Goal: Task Accomplishment & Management: Complete application form

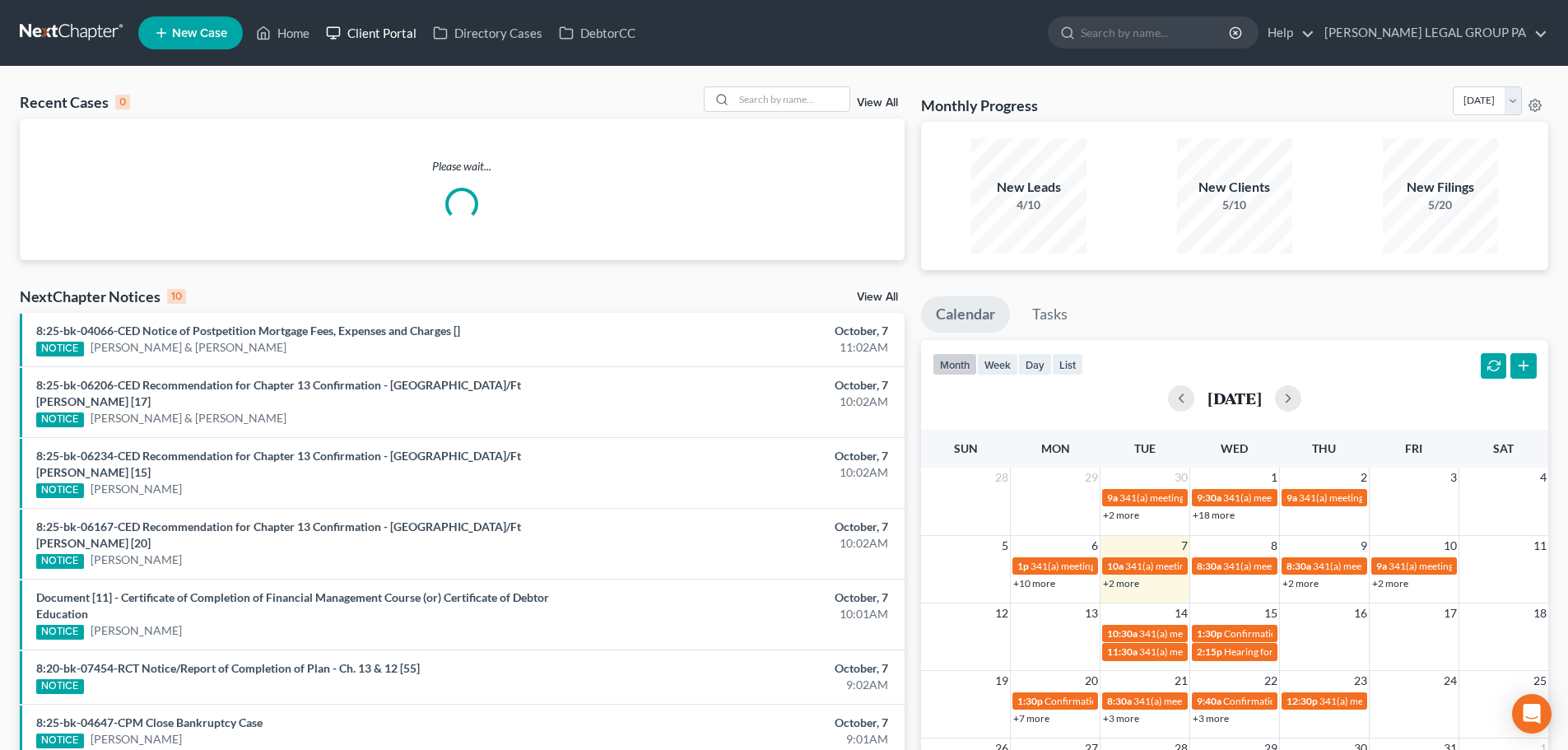
click at [365, 39] on link "Client Portal" at bounding box center [371, 33] width 107 height 30
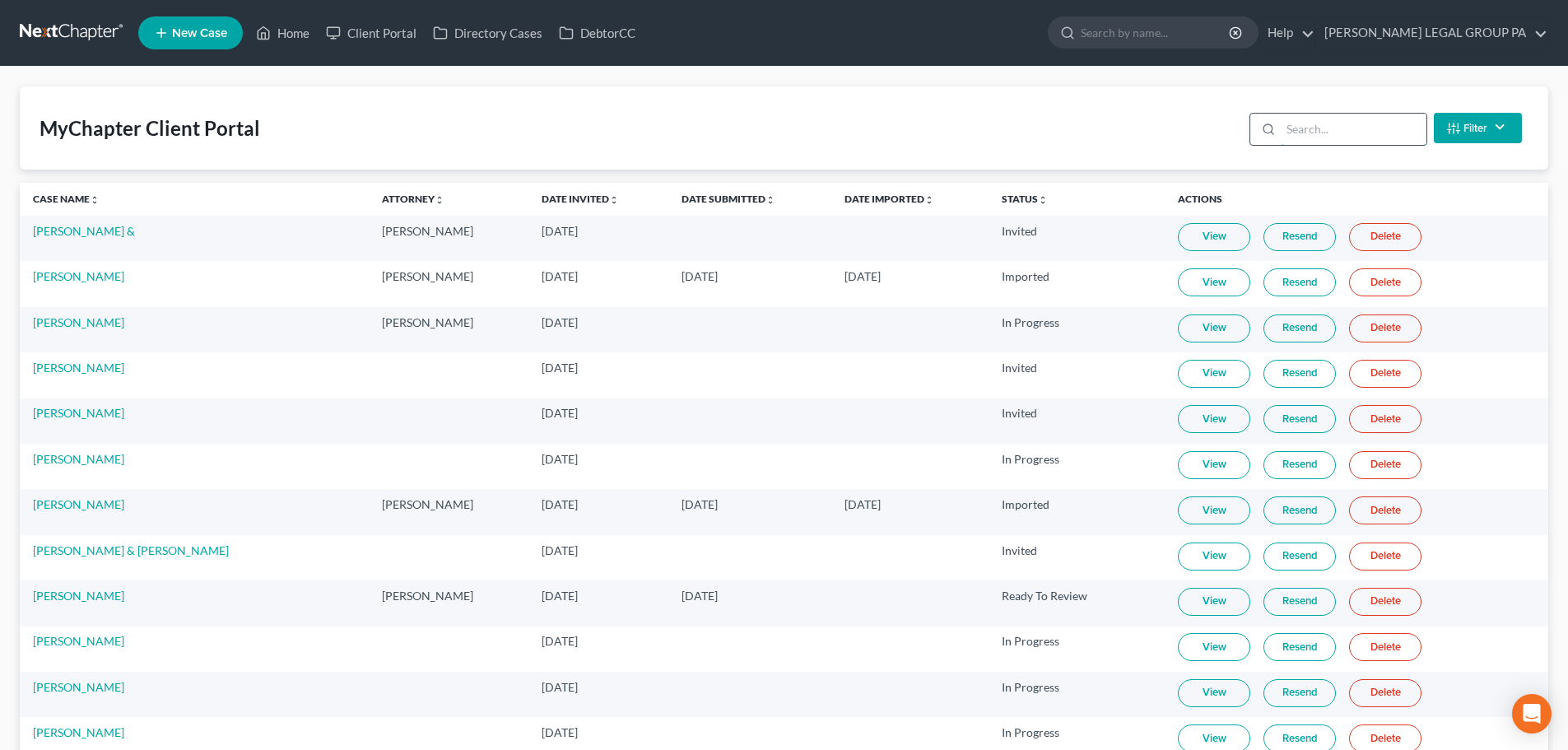
click at [1296, 134] on input "search" at bounding box center [1354, 129] width 146 height 32
click at [350, 32] on link "Client Portal" at bounding box center [371, 33] width 107 height 30
click at [349, 9] on nav "Home New Case Client Portal Directory Cases DebtorCC [PERSON_NAME] LEGAL GROUP …" at bounding box center [784, 32] width 1568 height 66
click at [361, 26] on link "Client Portal" at bounding box center [371, 33] width 107 height 30
click at [378, 28] on link "Client Portal" at bounding box center [371, 33] width 107 height 30
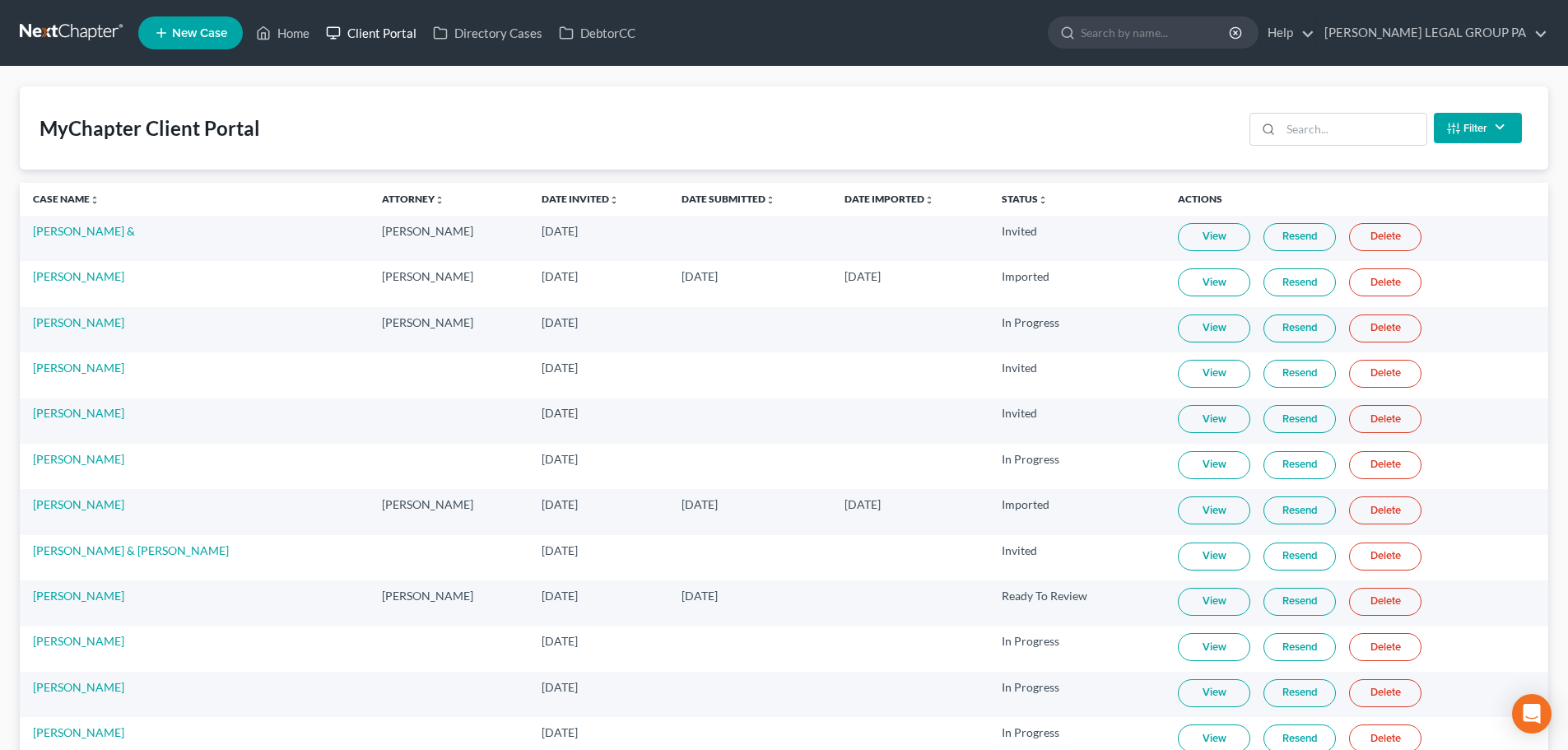
click at [326, 32] on link "Client Portal" at bounding box center [371, 33] width 107 height 30
click at [320, 29] on ul "New Case Home Client Portal Directory Cases DebtorCC - No Result - See all resu…" at bounding box center [843, 32] width 1410 height 43
click at [358, 26] on link "Client Portal" at bounding box center [371, 33] width 107 height 30
click at [90, 26] on link at bounding box center [72, 33] width 105 height 30
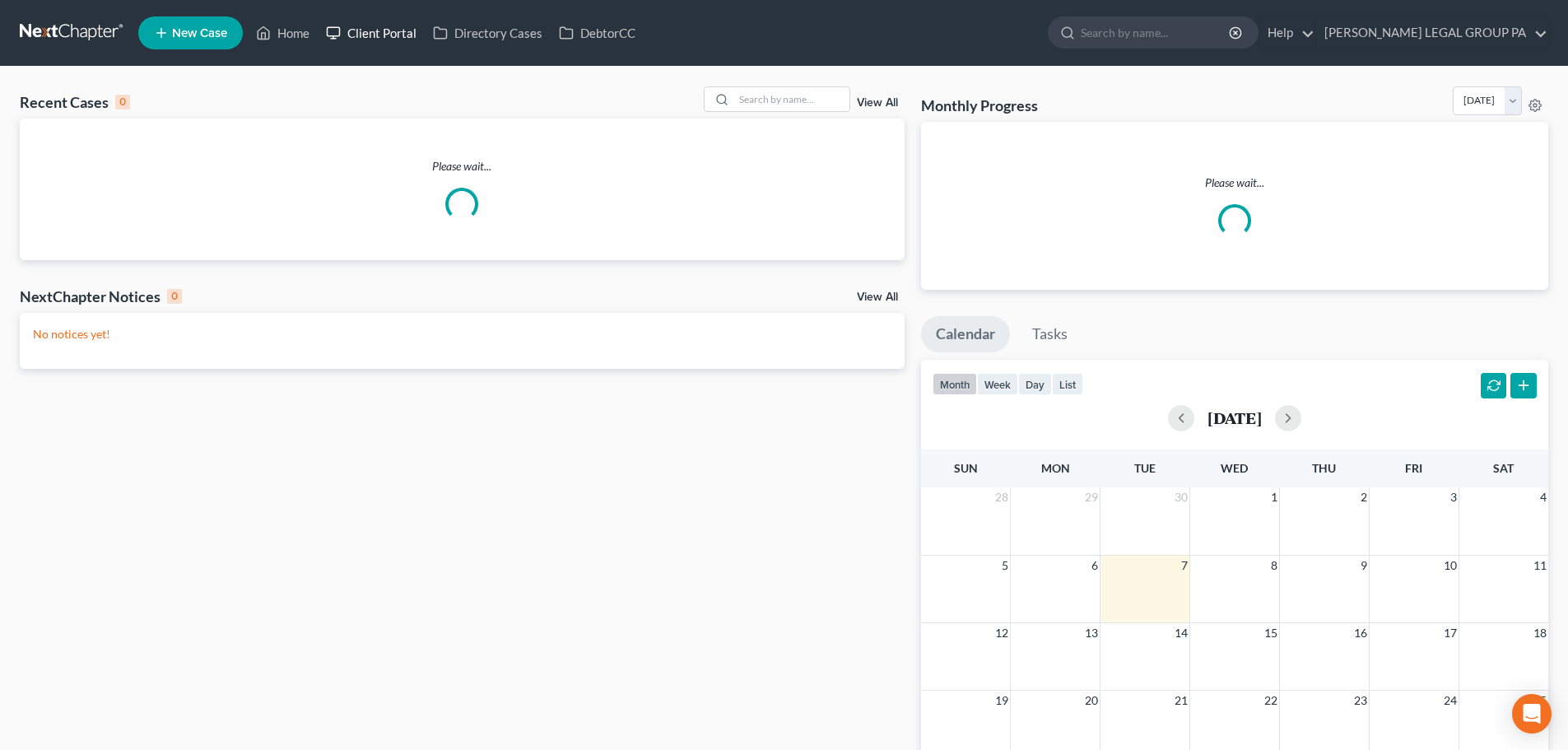
click at [406, 32] on link "Client Portal" at bounding box center [371, 33] width 107 height 30
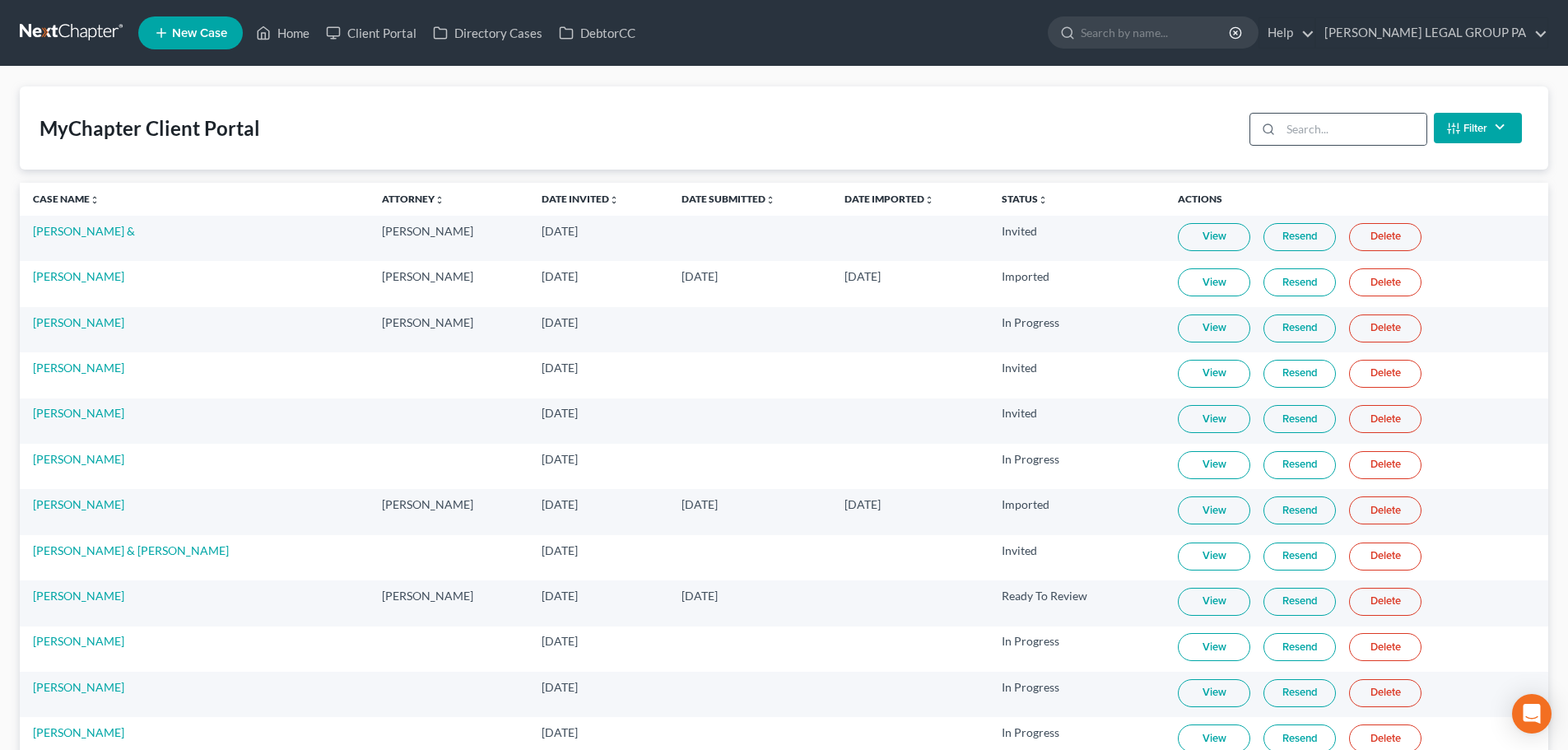
click at [1256, 129] on div at bounding box center [1265, 129] width 31 height 32
click at [1264, 126] on icon at bounding box center [1268, 129] width 13 height 13
click at [1274, 124] on icon at bounding box center [1268, 129] width 13 height 13
click at [1288, 128] on input "search" at bounding box center [1354, 129] width 146 height 32
click at [205, 47] on li "New Case" at bounding box center [192, 32] width 110 height 38
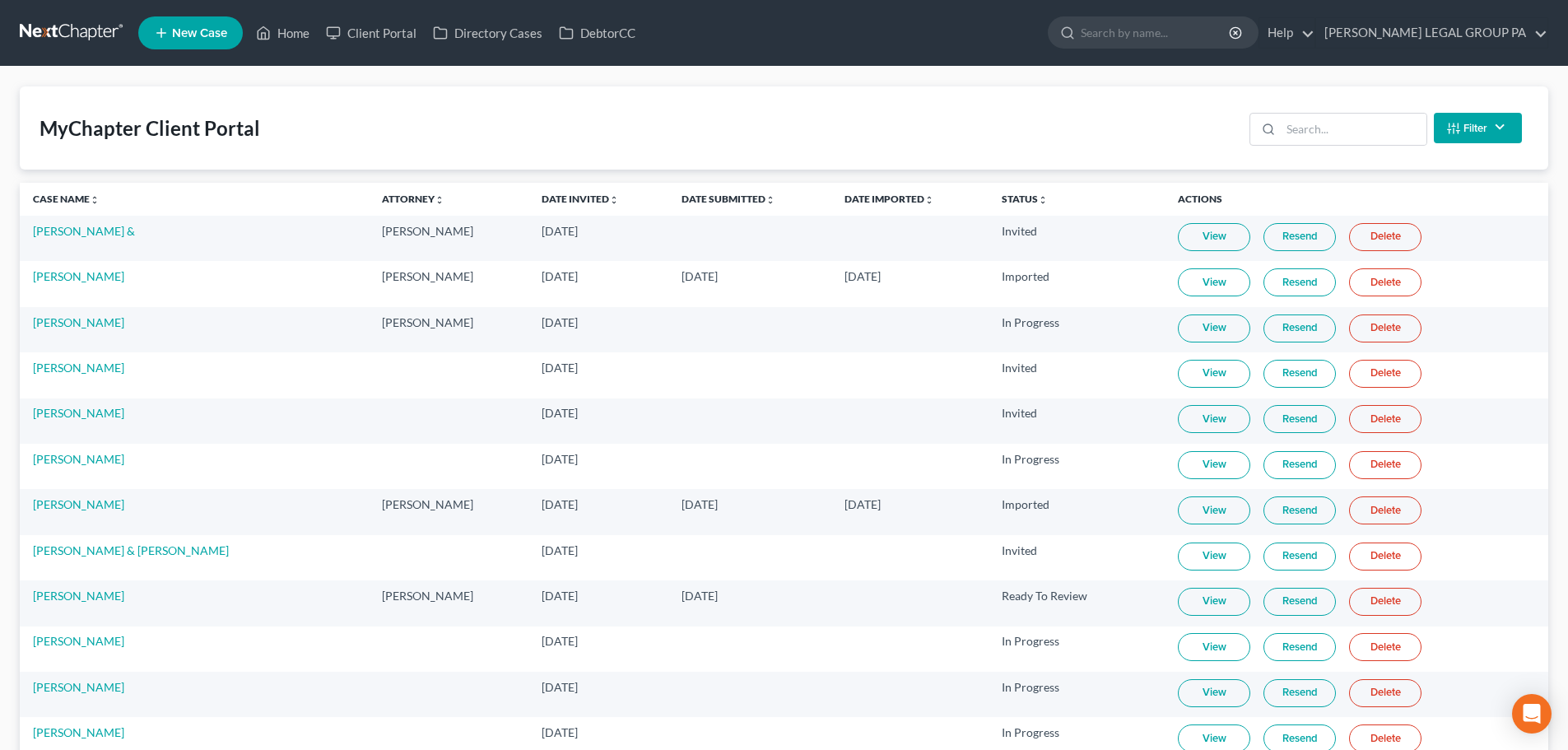
click at [221, 48] on link "New Case" at bounding box center [190, 32] width 104 height 32
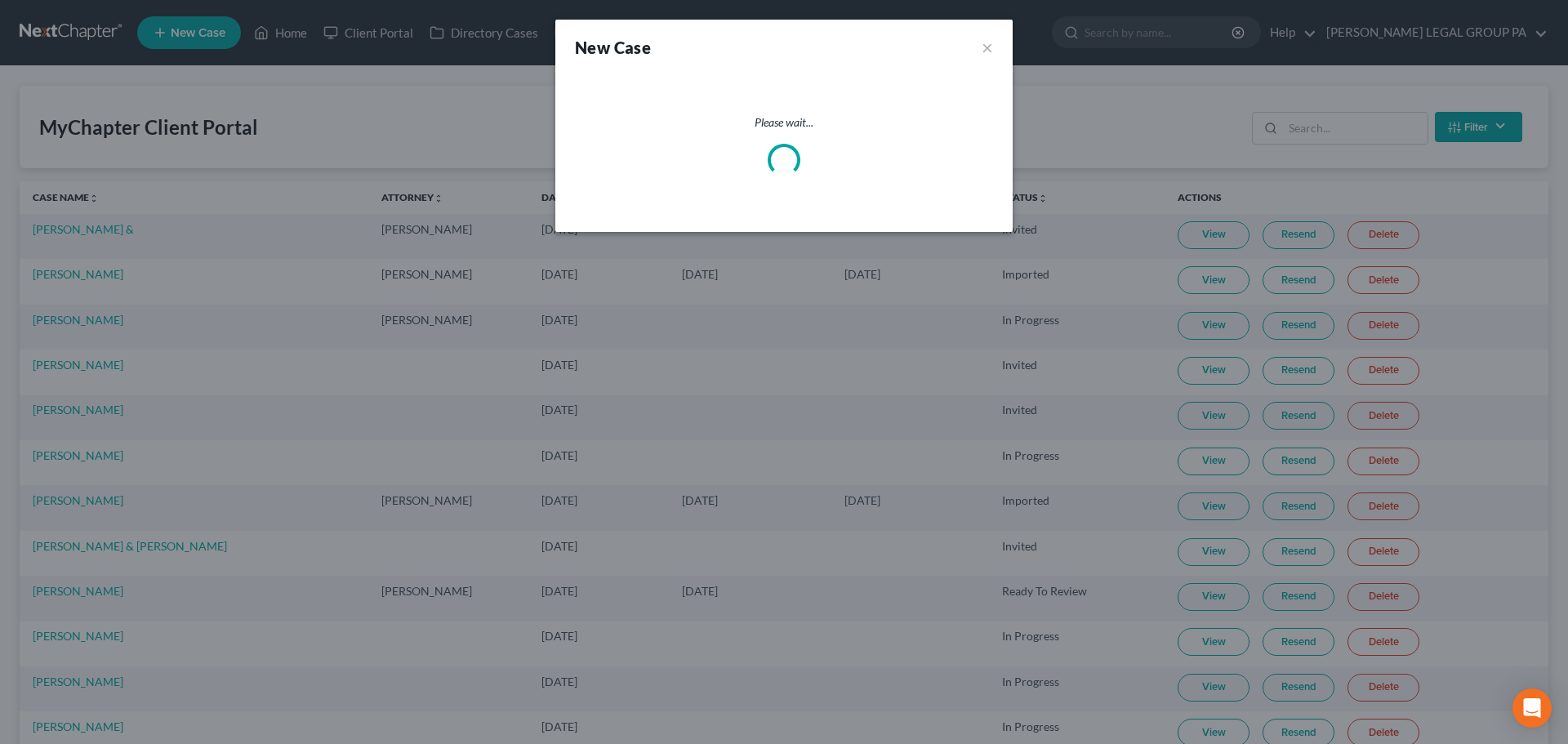
select select "15"
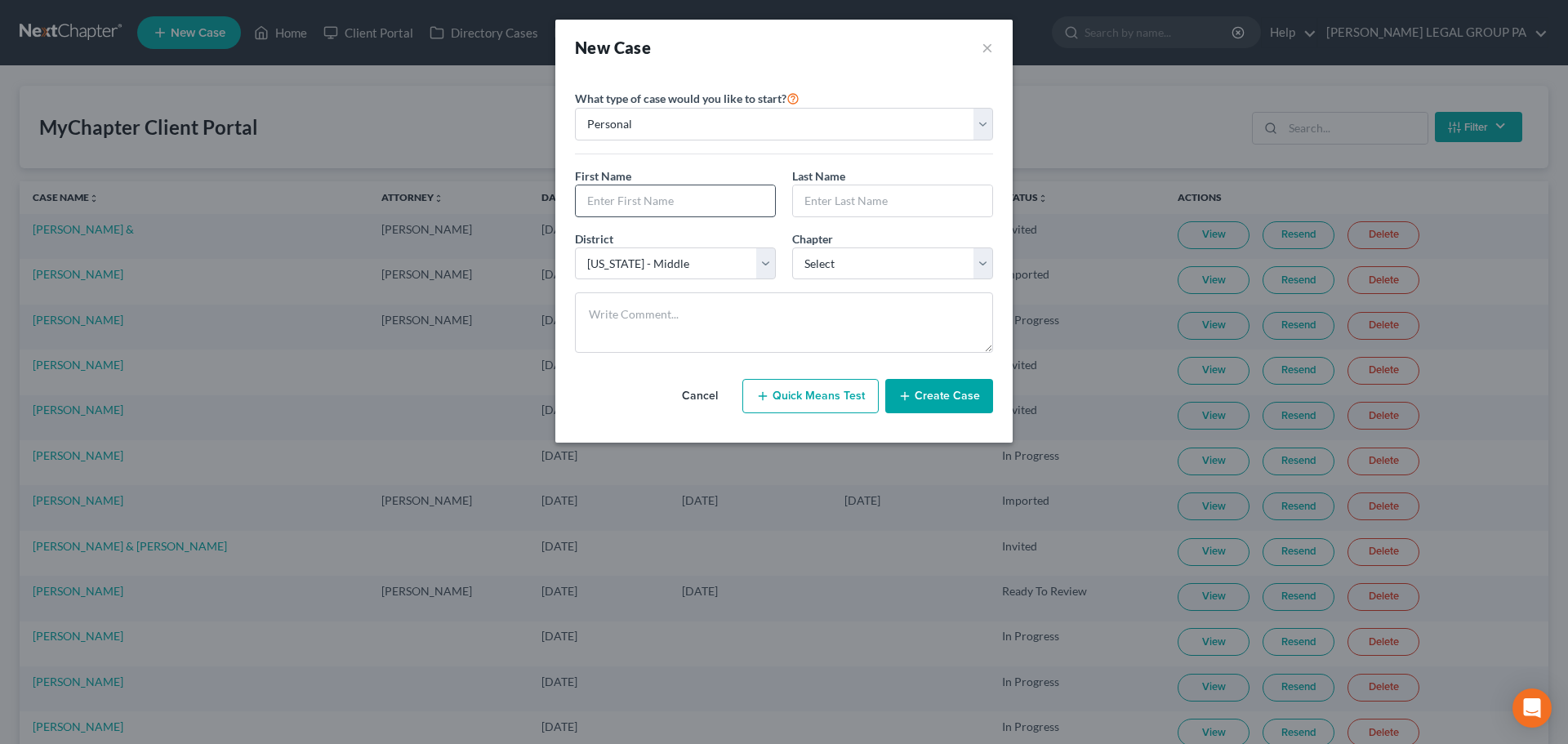
click at [693, 215] on div "First Name * Last Name *" at bounding box center [784, 199] width 435 height 63
click at [693, 215] on input "text" at bounding box center [675, 201] width 199 height 31
click at [693, 203] on input "text" at bounding box center [675, 201] width 199 height 31
type input "Tenica"
click at [794, 202] on input "text" at bounding box center [892, 201] width 199 height 31
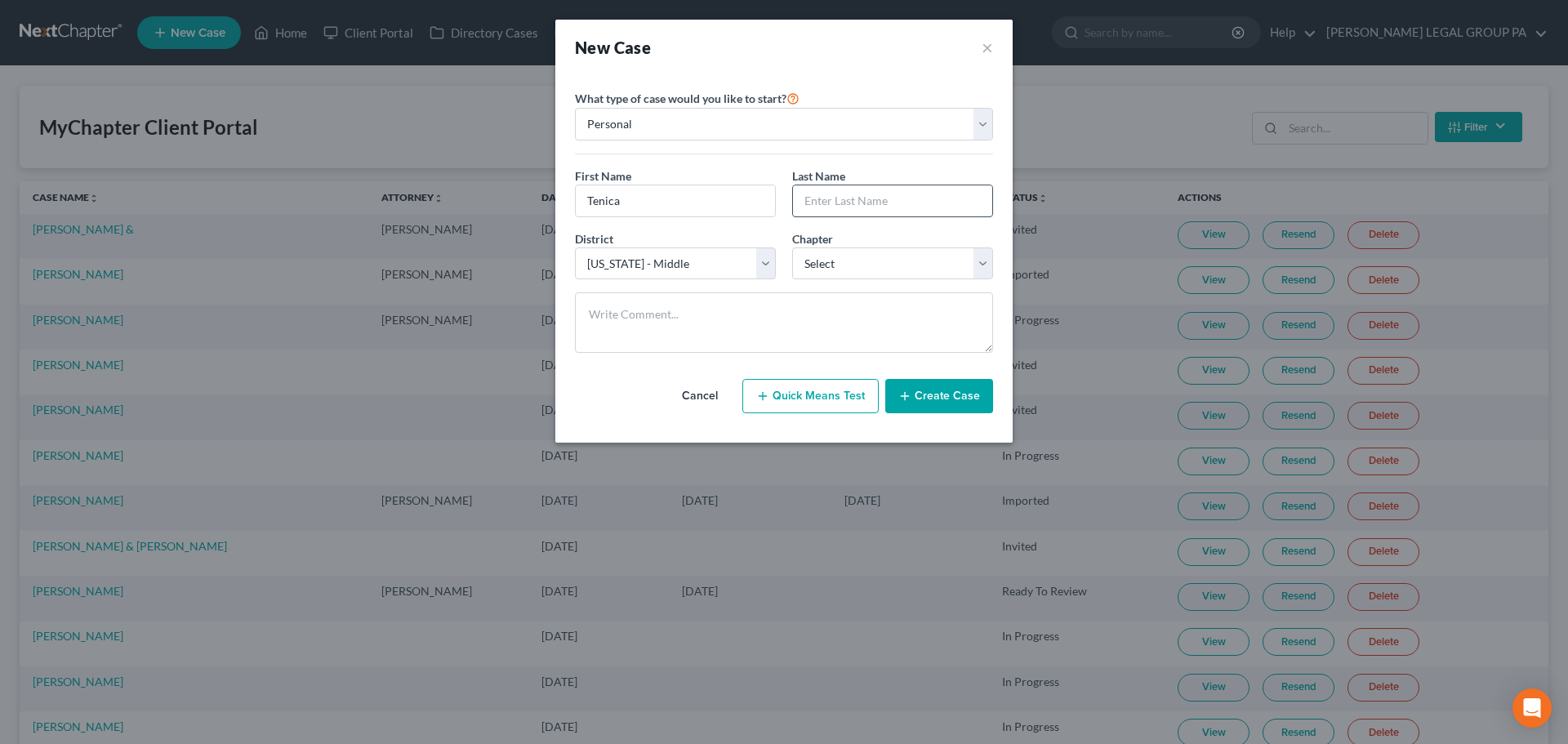
click at [819, 202] on input "text" at bounding box center [892, 201] width 199 height 31
type input "Williams"
click at [842, 265] on select "Select 7 11 12 13" at bounding box center [892, 263] width 201 height 32
click at [792, 247] on select "Select 7 11 12 13" at bounding box center [892, 263] width 201 height 32
click at [836, 319] on textarea at bounding box center [784, 322] width 418 height 60
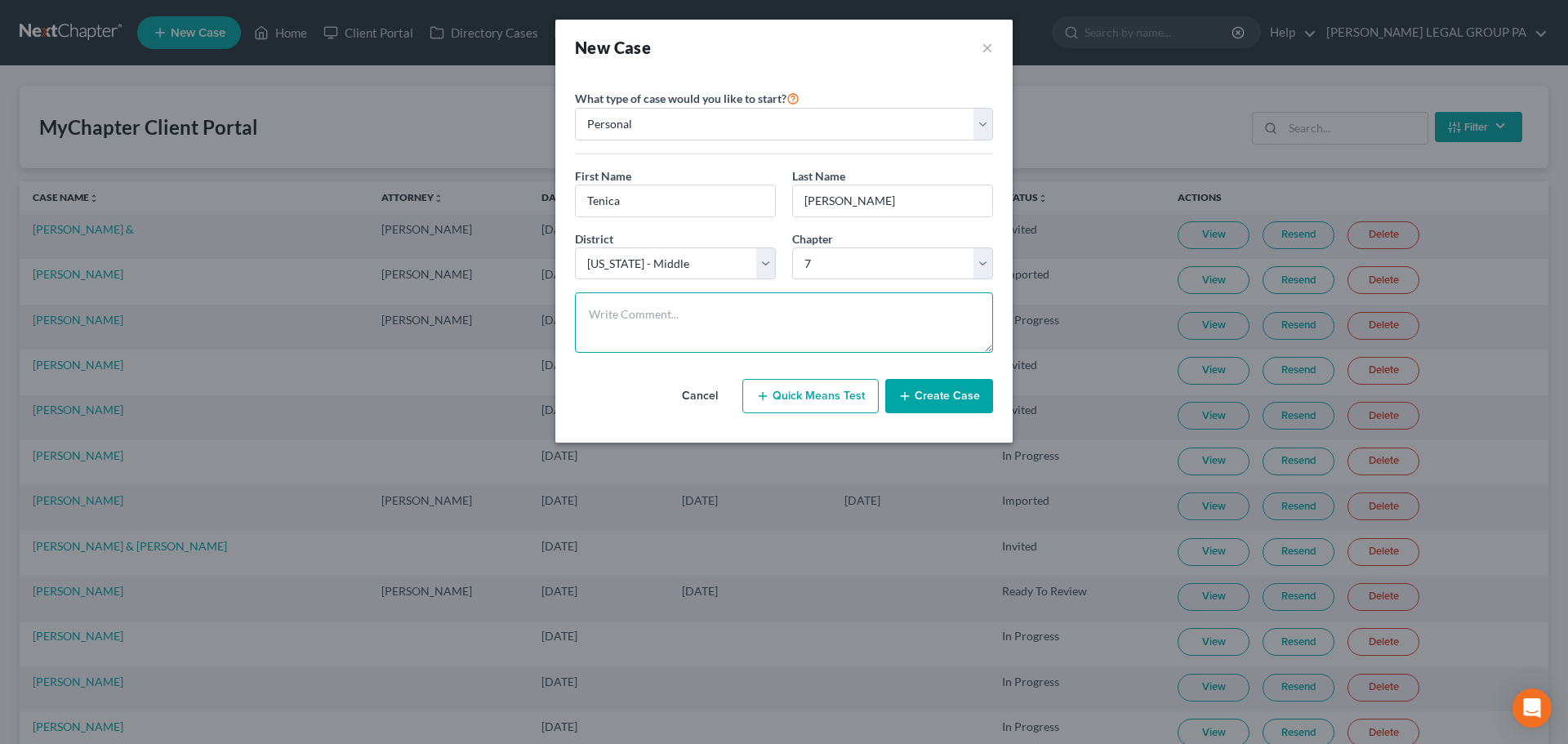
click at [712, 337] on textarea at bounding box center [784, 322] width 418 height 60
click at [709, 332] on textarea at bounding box center [784, 322] width 418 height 60
click at [659, 319] on textarea at bounding box center [784, 322] width 418 height 60
click at [841, 240] on div "Chapter * Select 7 11 12 13" at bounding box center [892, 254] width 217 height 50
click at [853, 260] on select "Select 7 11 12 13" at bounding box center [892, 263] width 201 height 32
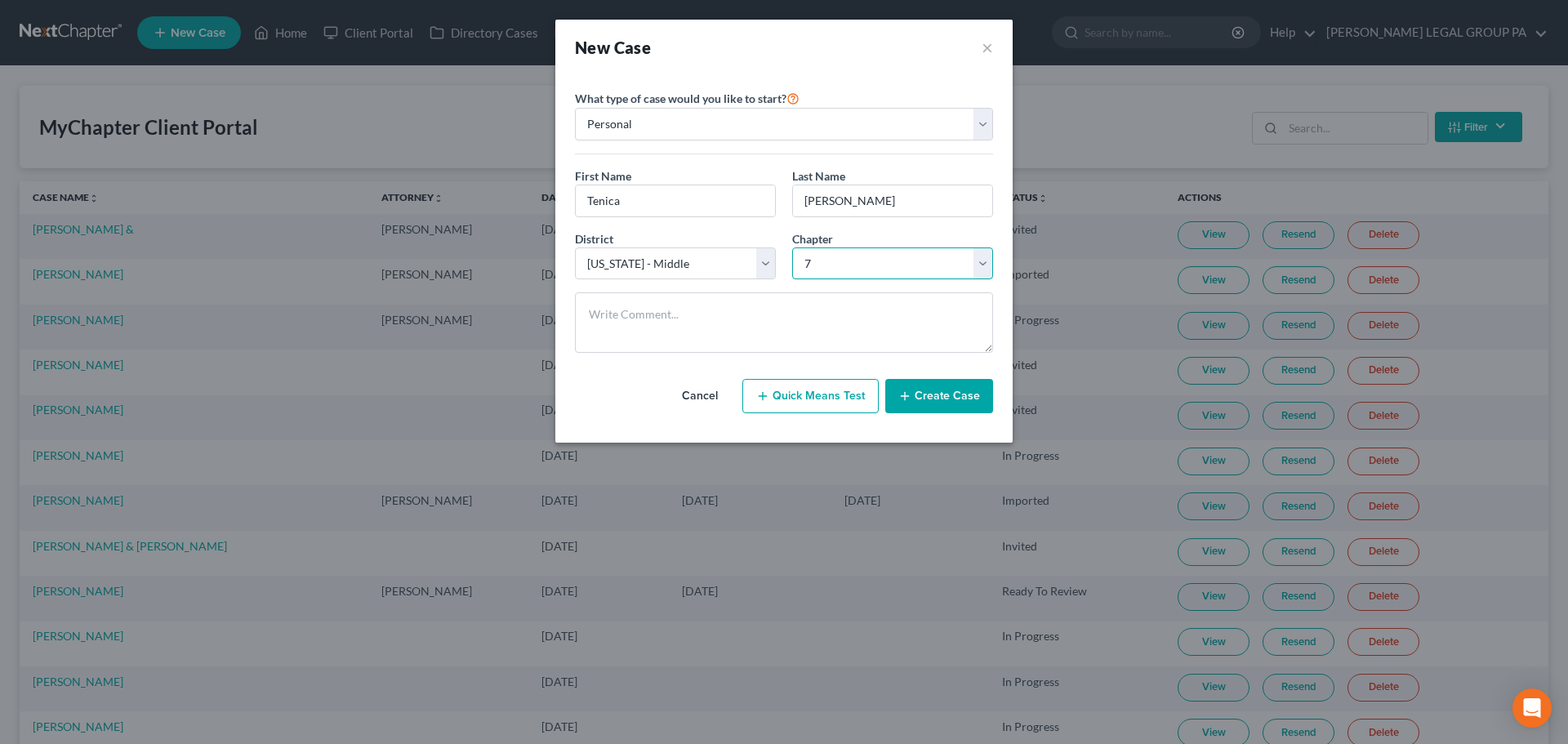
select select "3"
click at [792, 247] on select "Select 7 11 12 13" at bounding box center [892, 263] width 201 height 32
click at [935, 402] on button "Create Case" at bounding box center [939, 396] width 108 height 34
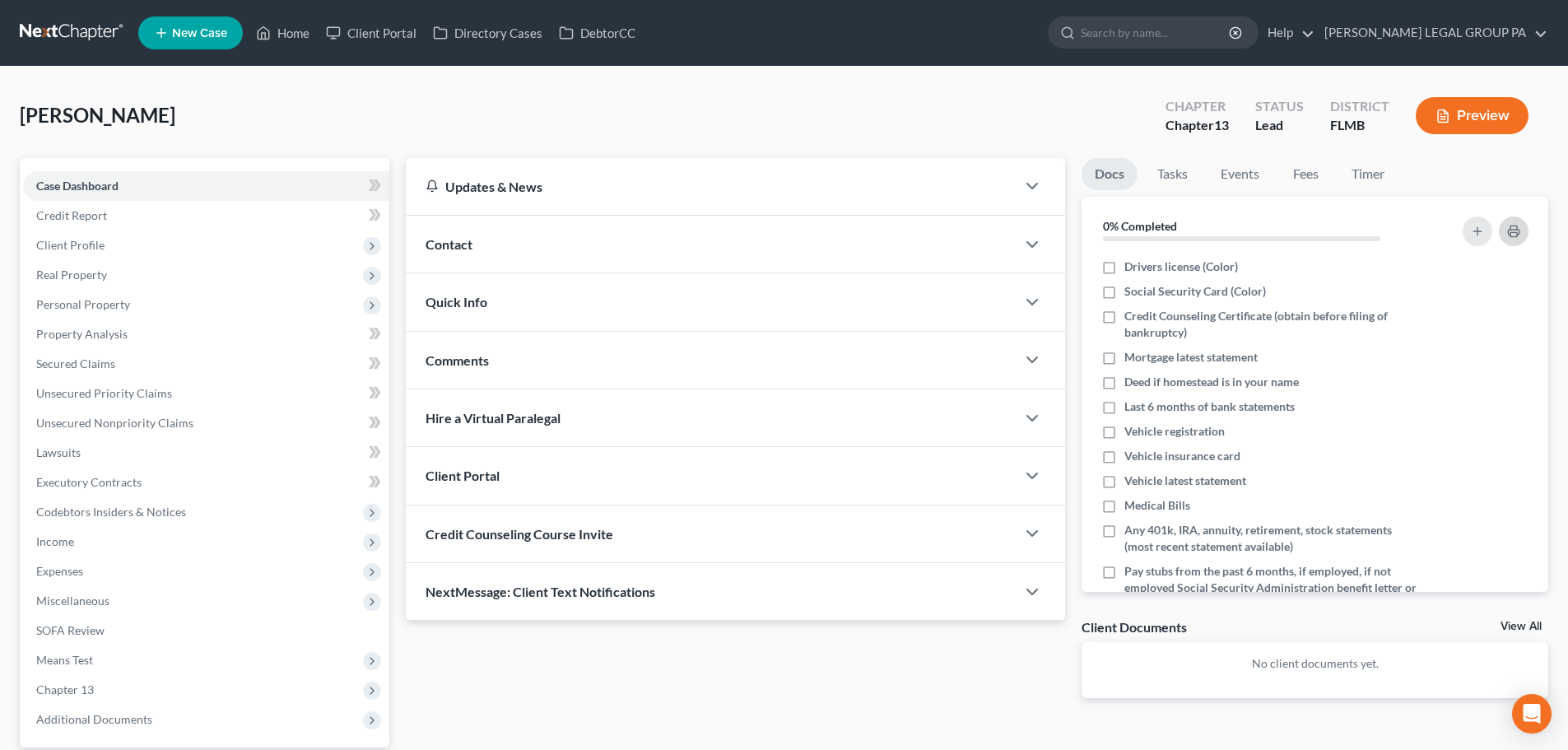
click at [1510, 234] on rect "button" at bounding box center [1513, 234] width 6 height 4
click at [61, 27] on link at bounding box center [72, 33] width 105 height 30
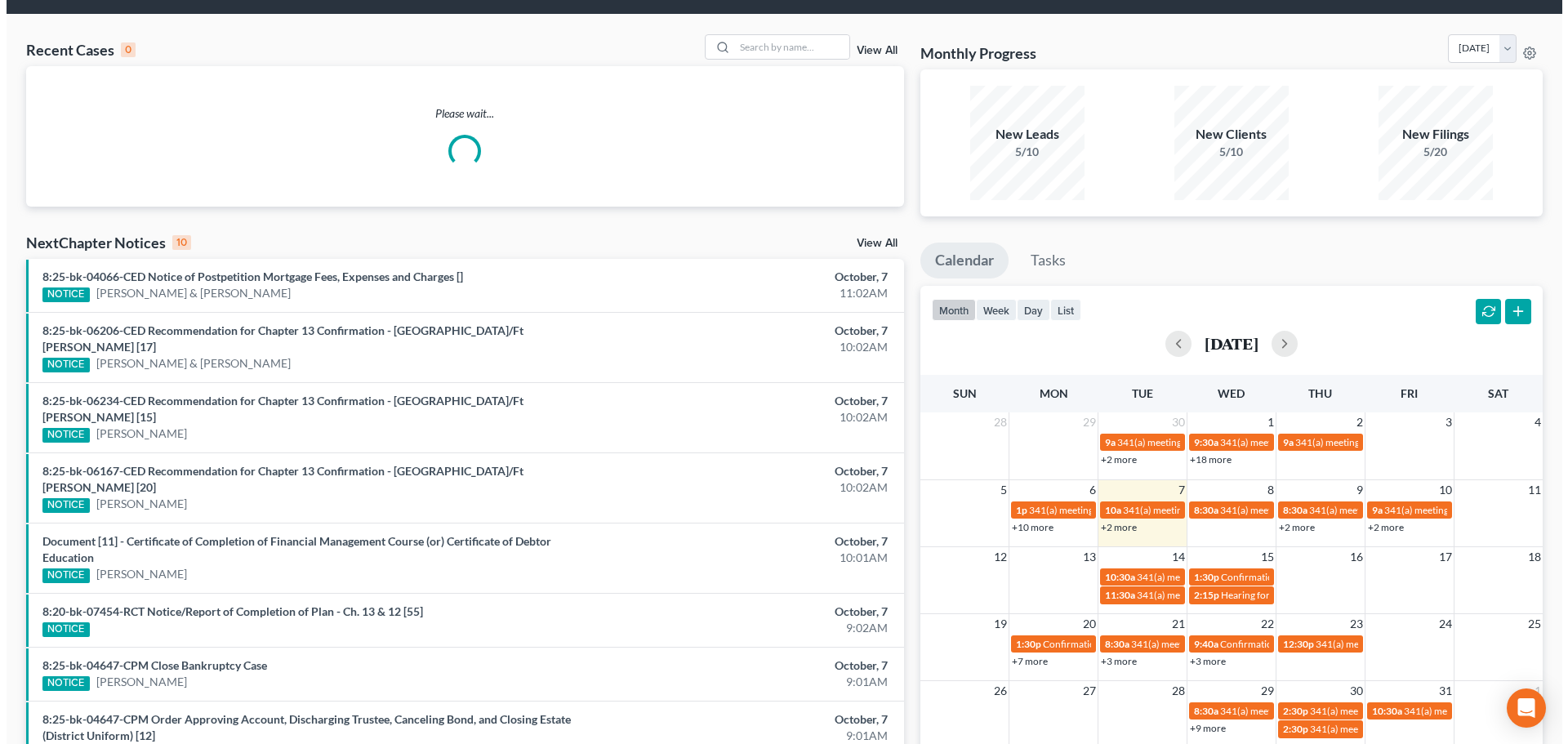
scroll to position [163, 0]
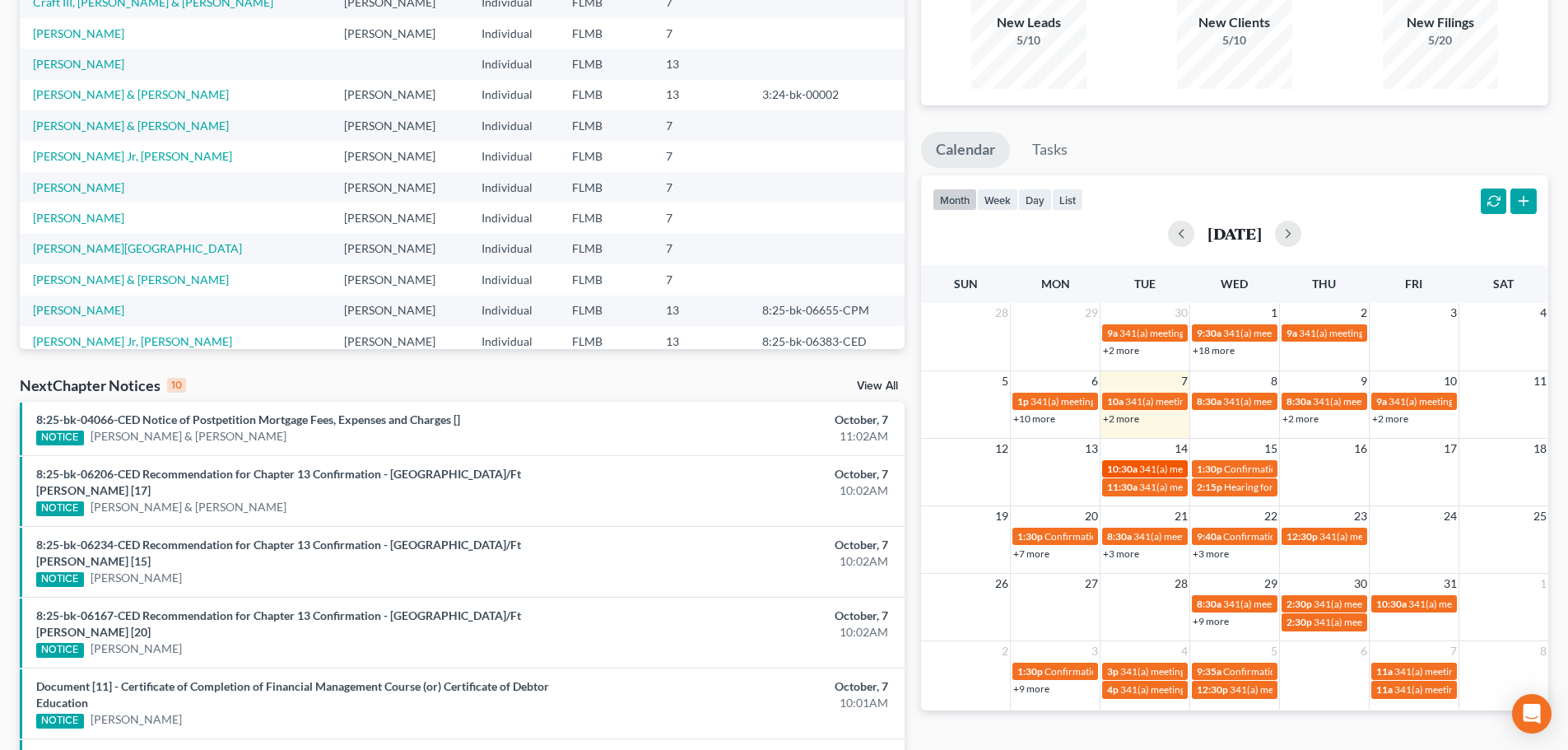
click at [1137, 472] on span "10:30a" at bounding box center [1122, 469] width 31 height 12
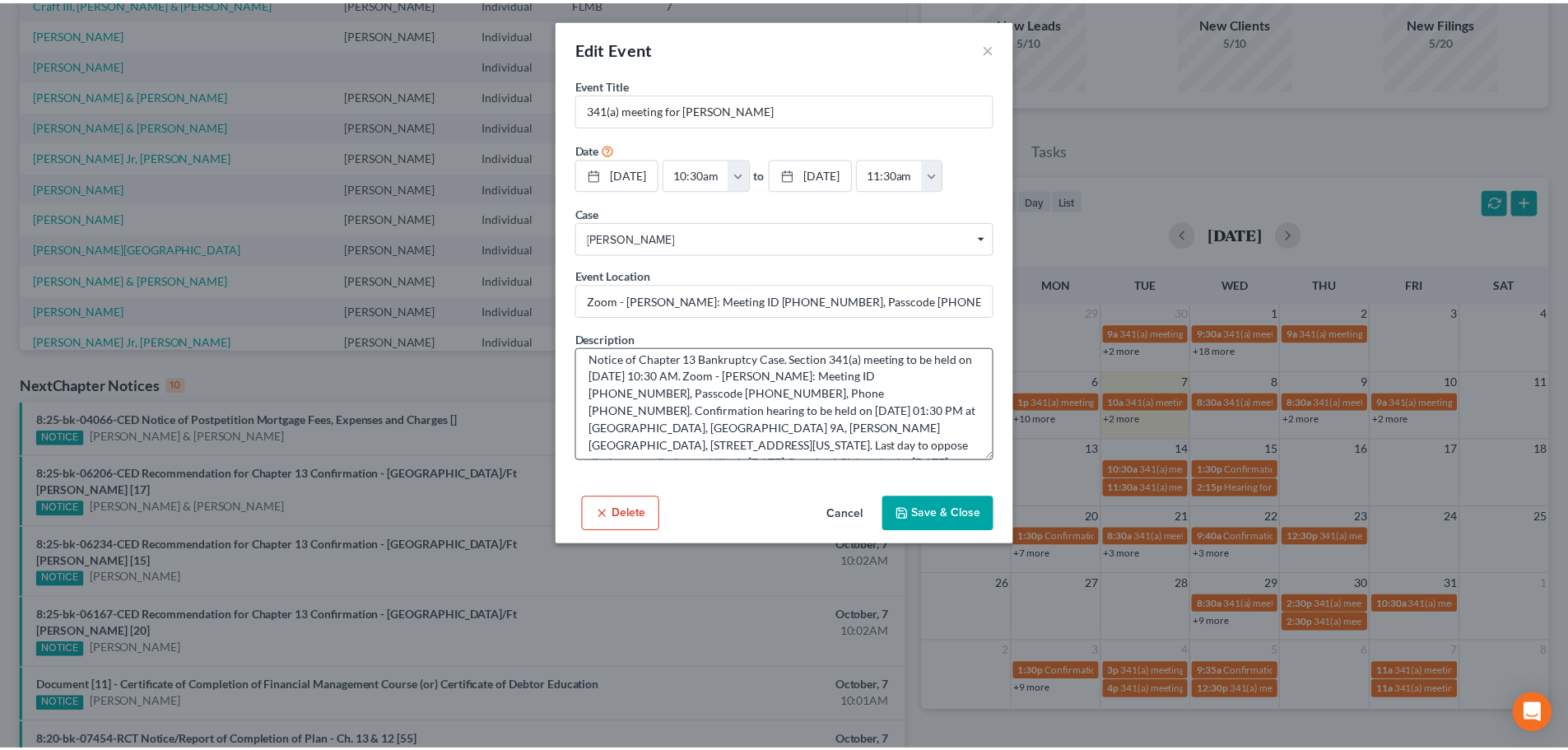
scroll to position [0, 0]
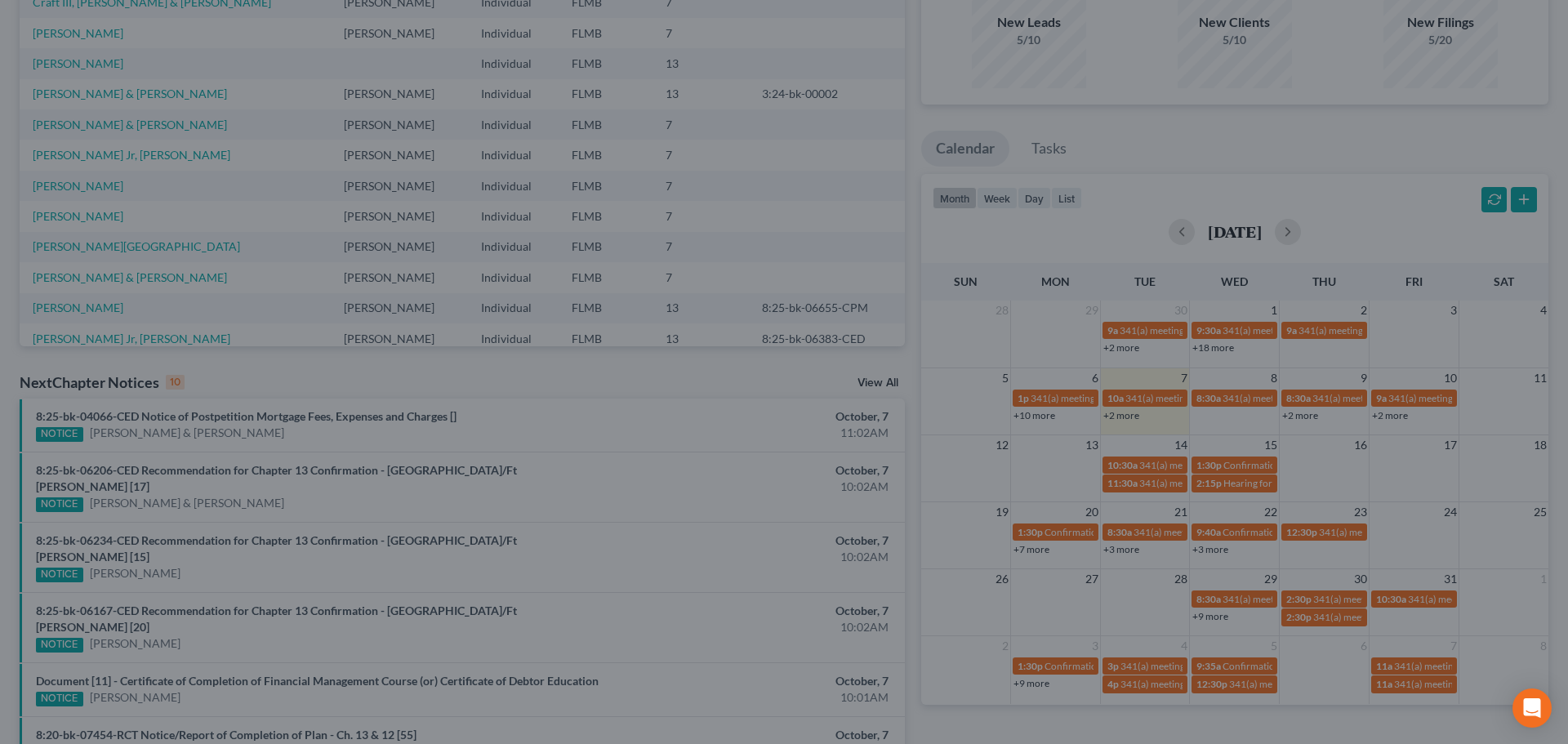
click at [510, 189] on div "Edit Event × Event Title * 341(a) meeting for Dawn Matos Date 10/14/2025 close …" at bounding box center [784, 372] width 1568 height 744
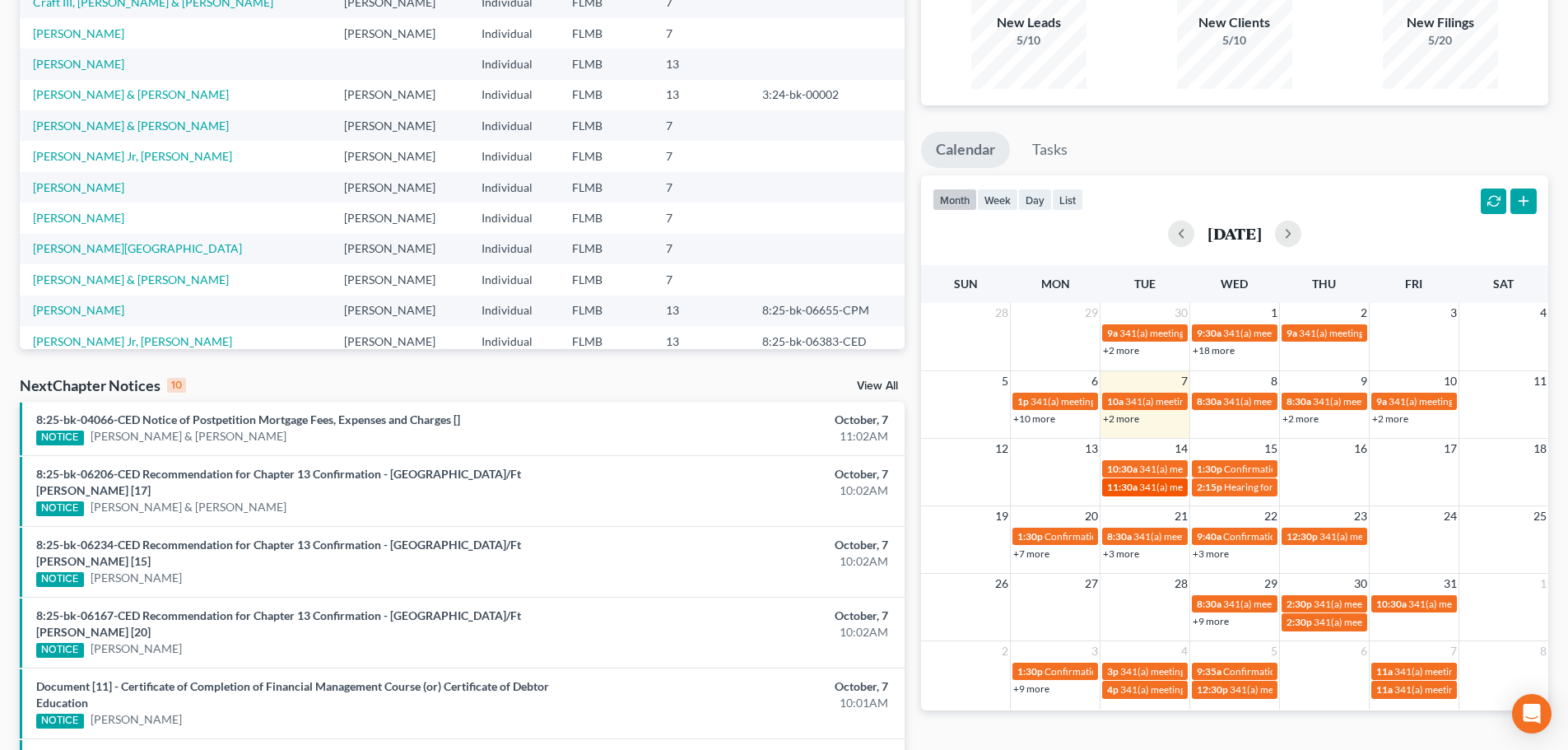
click at [1127, 490] on span "11:30a" at bounding box center [1122, 487] width 31 height 12
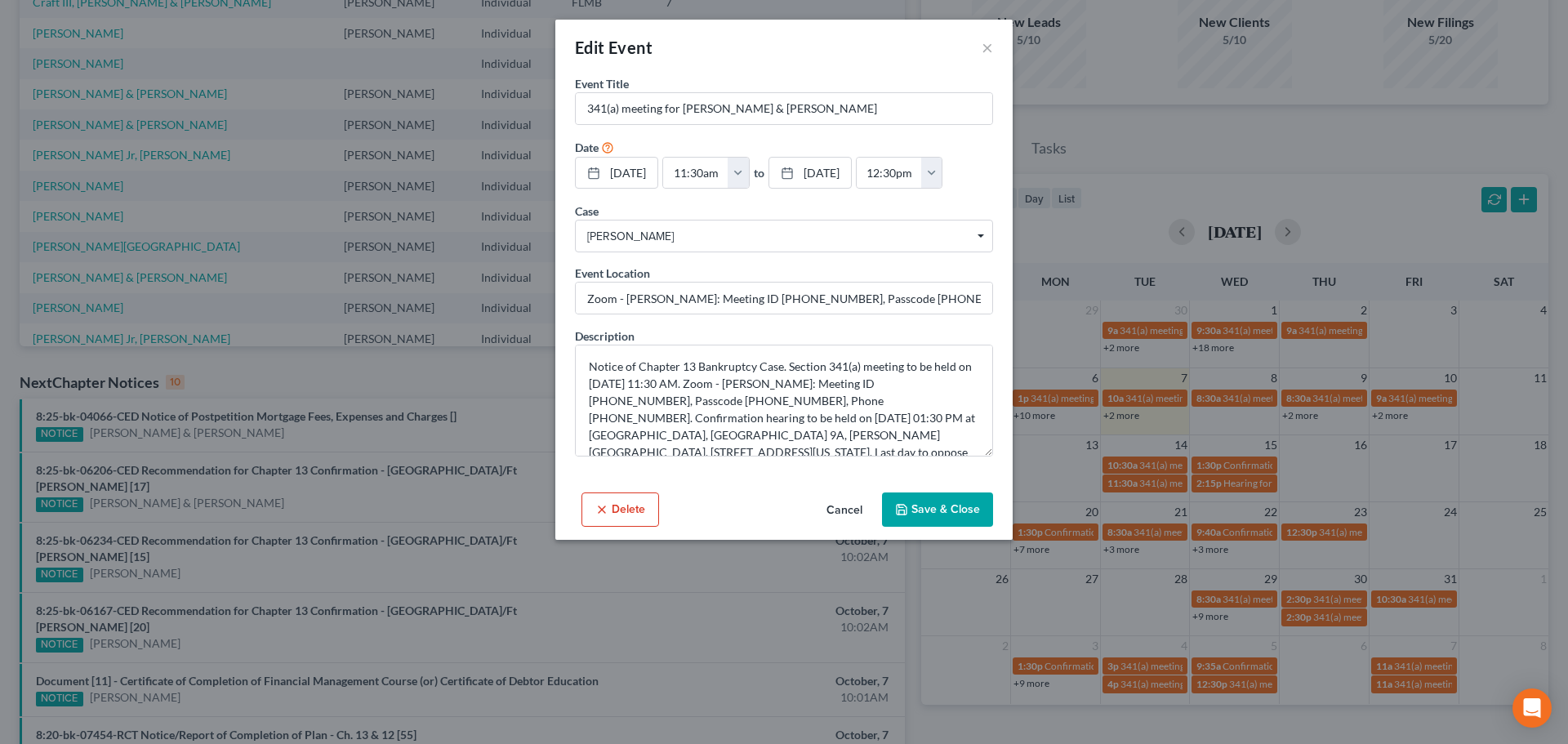
click at [778, 227] on form "Event Title * 341(a) meeting for Francisco Vazquez & Iraida Vazquez Date 10/14/…" at bounding box center [784, 266] width 418 height 382
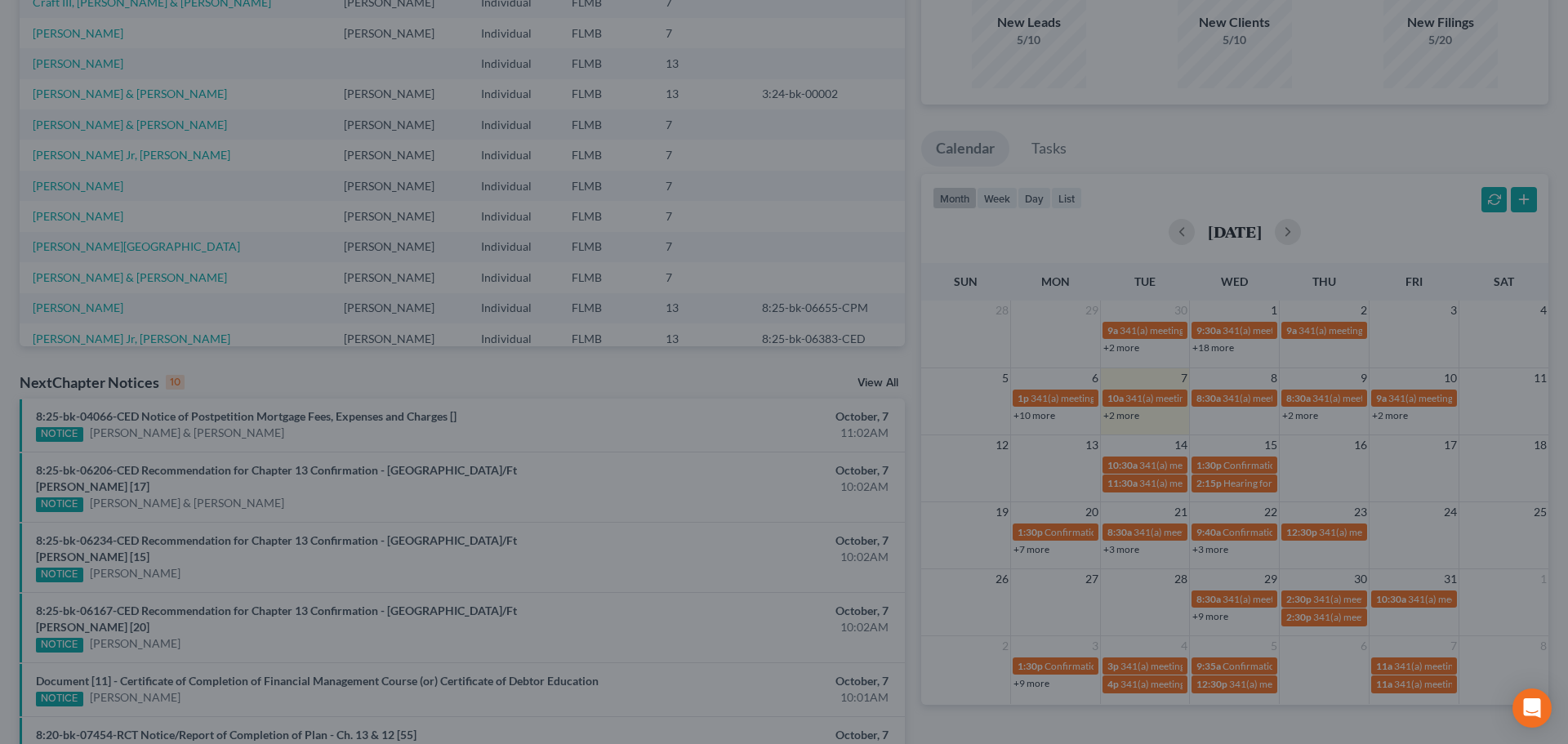
click at [1086, 249] on div "Edit Event × Event Title * 341(a) meeting for Francisco Vazquez & Iraida Vazque…" at bounding box center [784, 372] width 1568 height 744
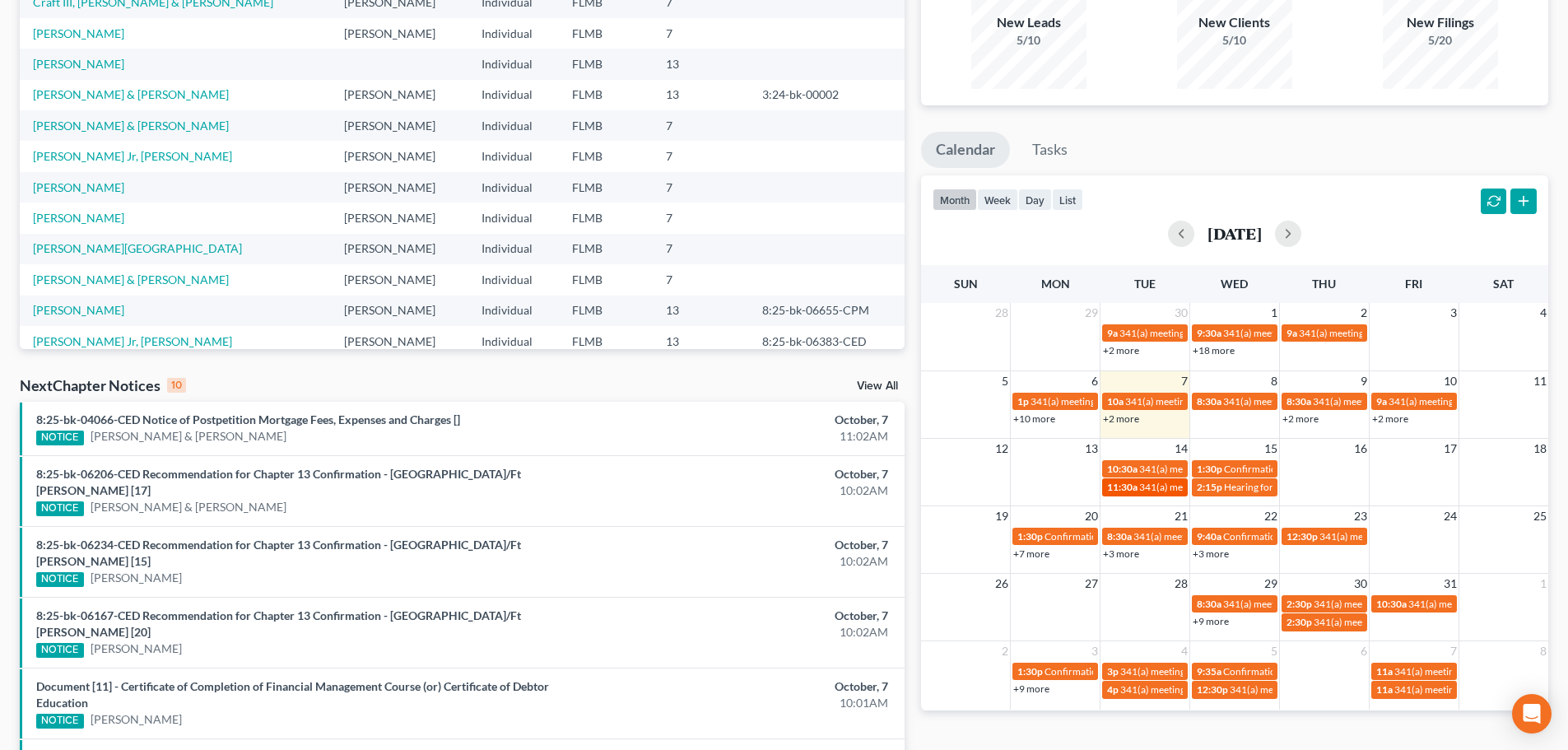
click at [1165, 485] on span "341(a) meeting for [PERSON_NAME] & [PERSON_NAME]" at bounding box center [1262, 487] width 246 height 12
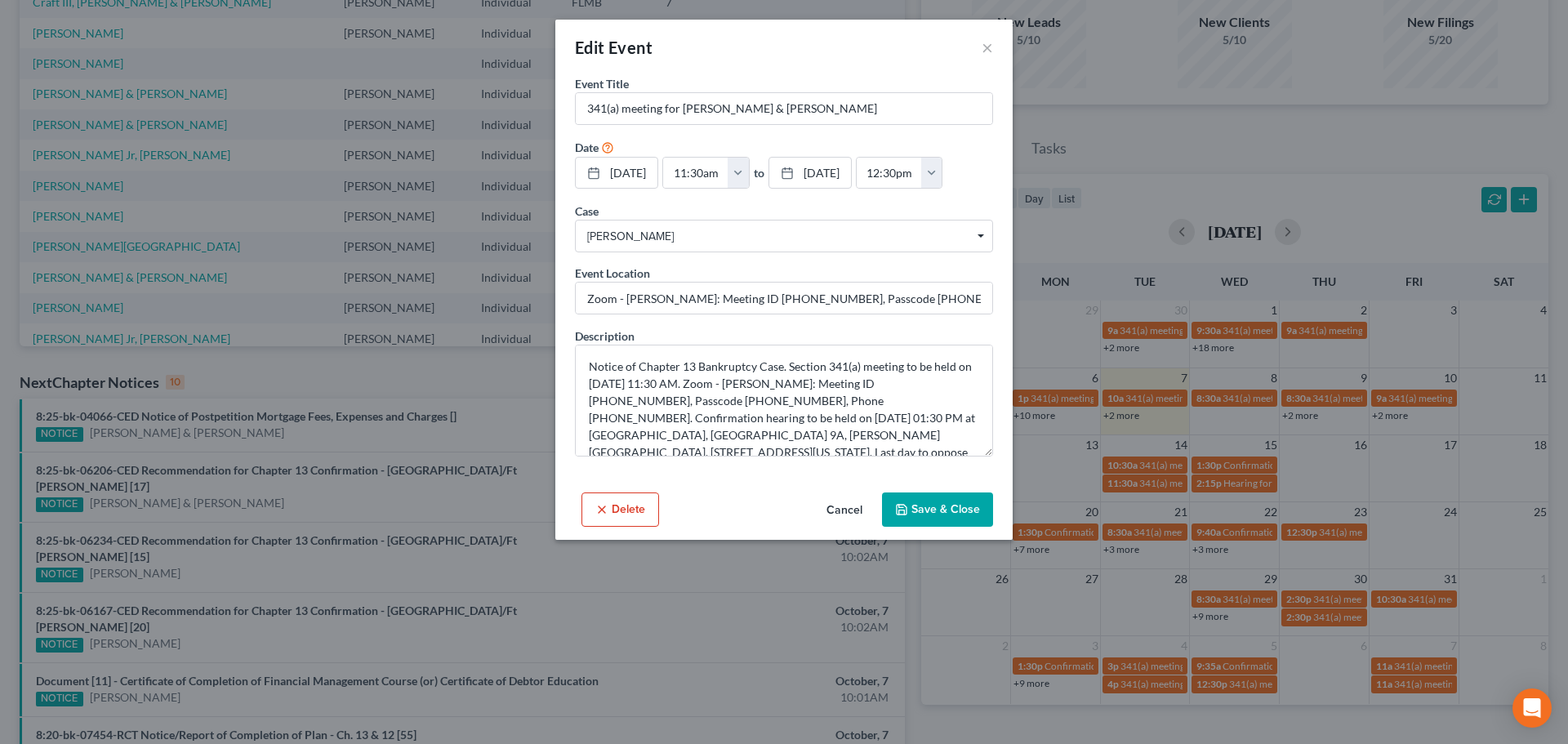
click at [1167, 483] on div "Edit Event × Event Title * 341(a) meeting for Francisco Vazquez & Iraida Vazque…" at bounding box center [784, 372] width 1568 height 744
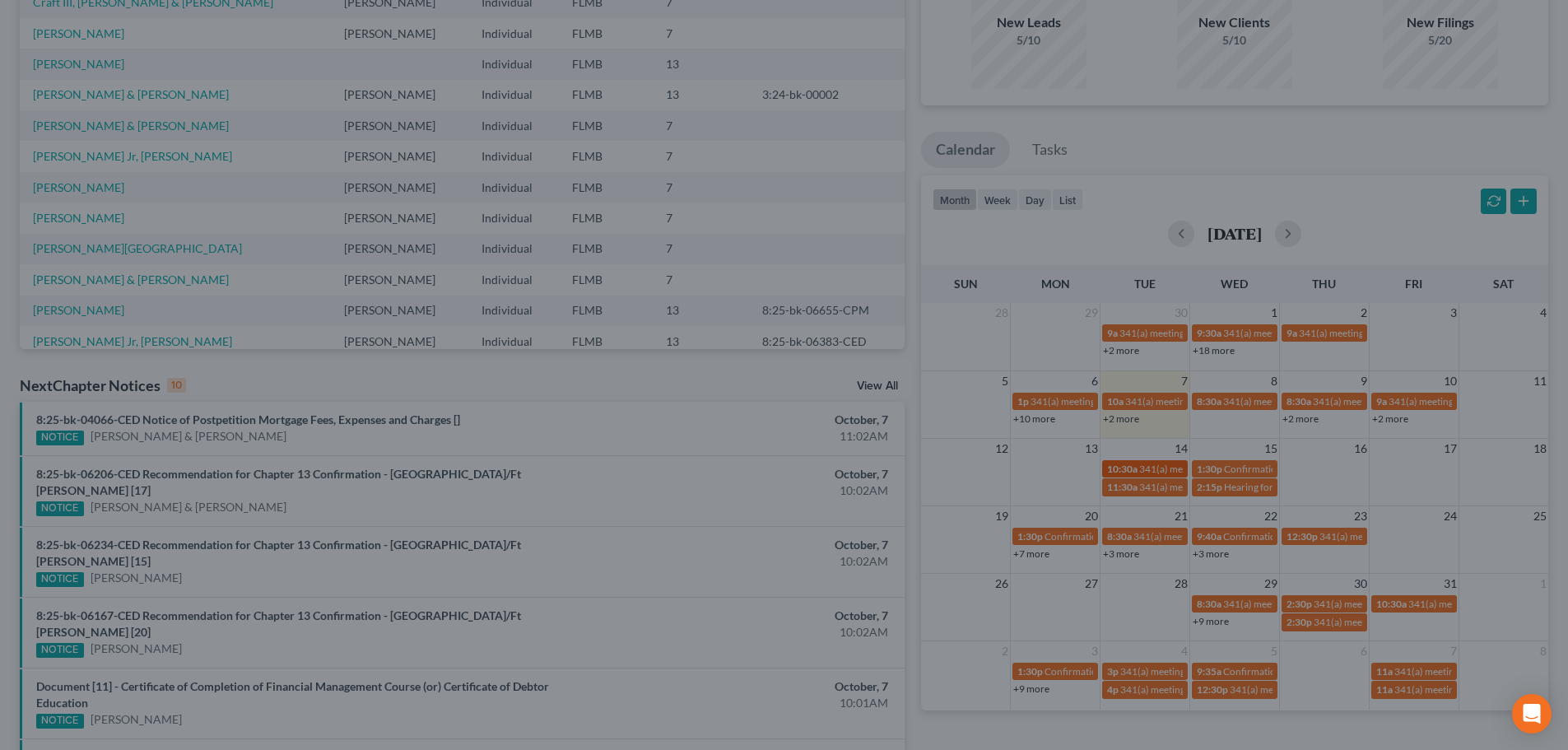
click at [1165, 460] on link "10:30a 341(a) meeting for Dawn Matos" at bounding box center [1144, 469] width 85 height 18
click at [425, 379] on div "Edit Event × Event Title * 341(a) meeting for Dawn Matos Date 10/14/2025 close …" at bounding box center [790, 375] width 1580 height 750
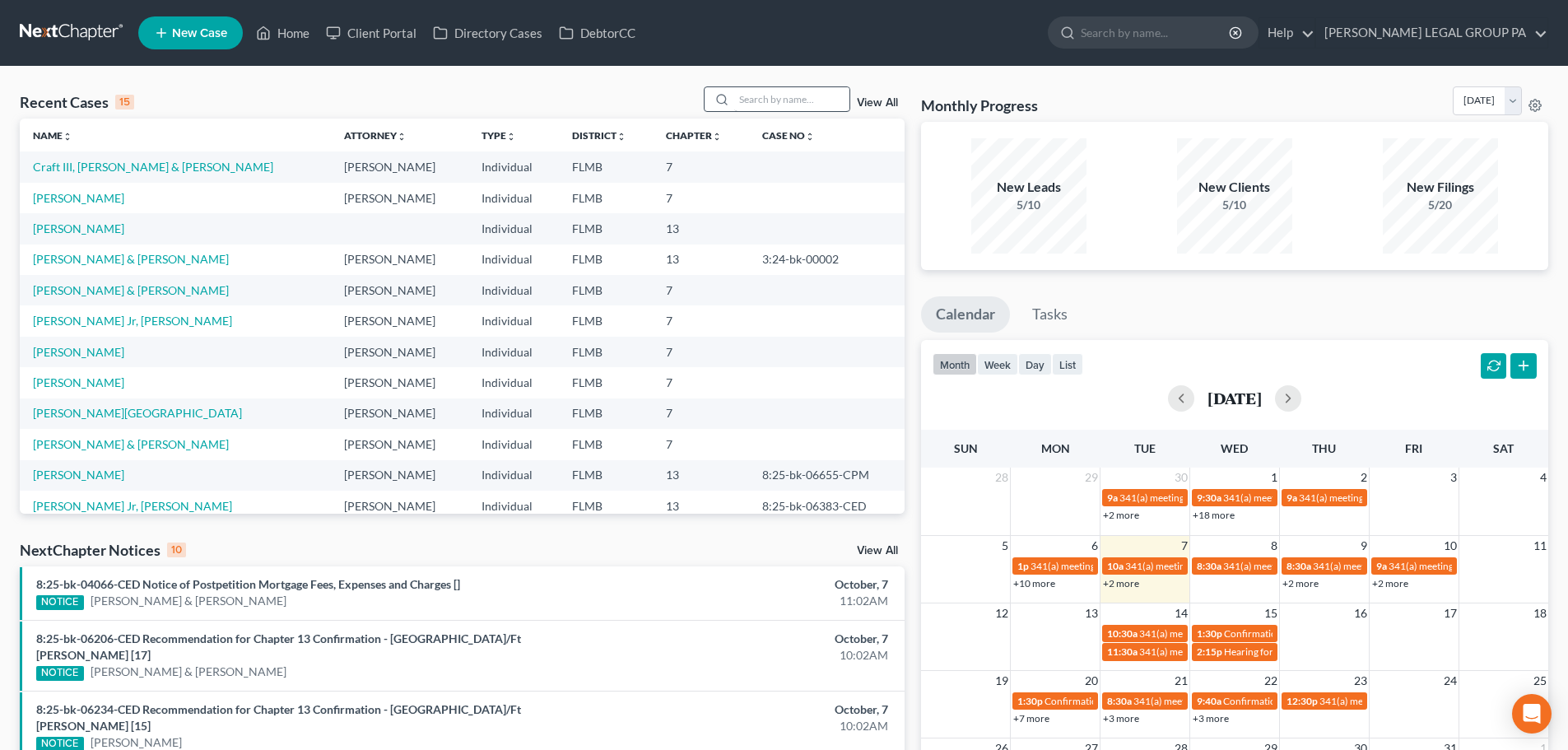
click at [738, 85] on div "Recent Cases 15 View All Name unfold_more expand_more expand_less Attorney unfo…" at bounding box center [784, 652] width 1568 height 1171
click at [762, 105] on input "search" at bounding box center [791, 98] width 115 height 24
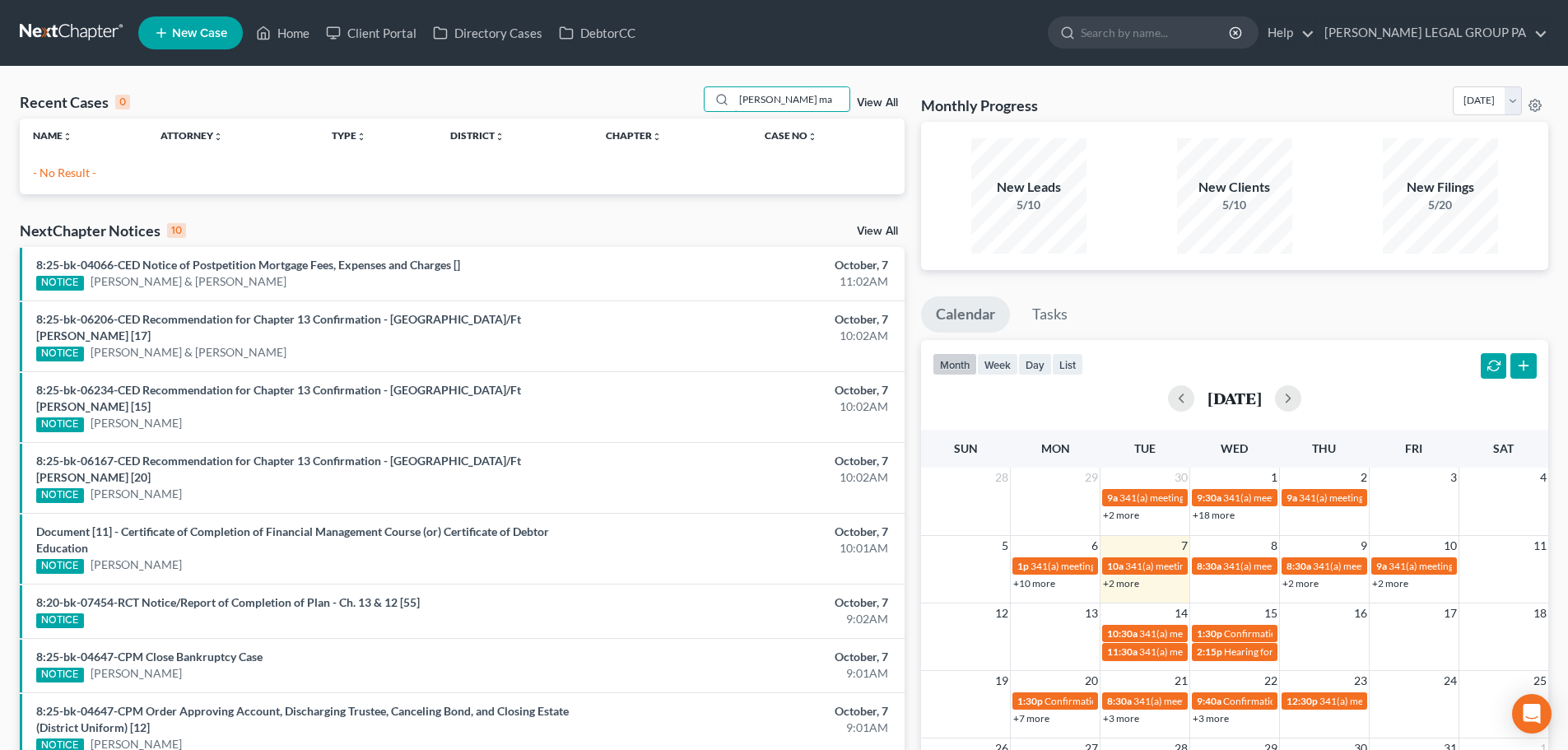
type input "dawn ma"
click at [215, 90] on div "Recent Cases 0 dawn ma View All" at bounding box center [462, 102] width 885 height 32
